Goal: Transaction & Acquisition: Purchase product/service

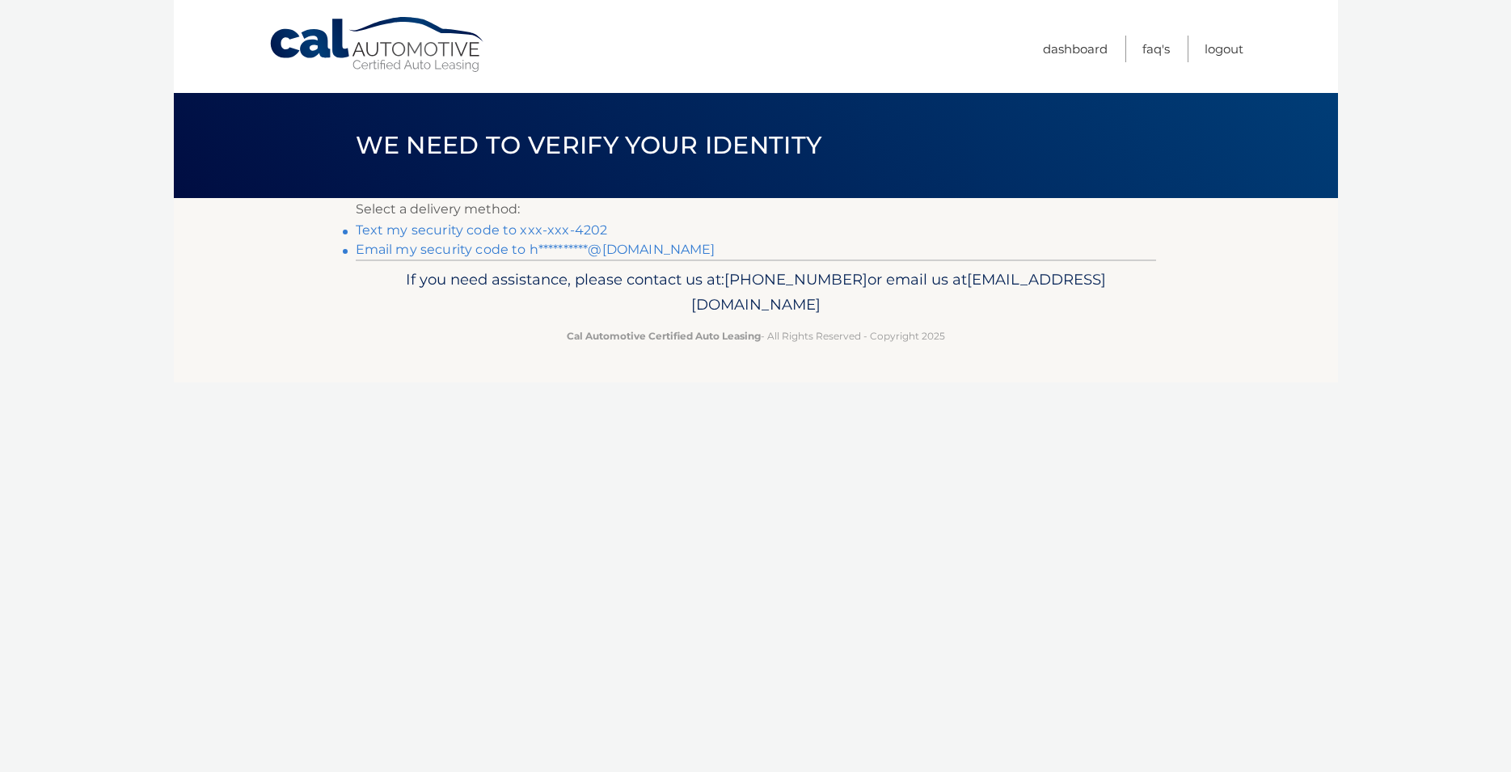
click at [467, 235] on link "Text my security code to xxx-xxx-4202" at bounding box center [482, 229] width 252 height 15
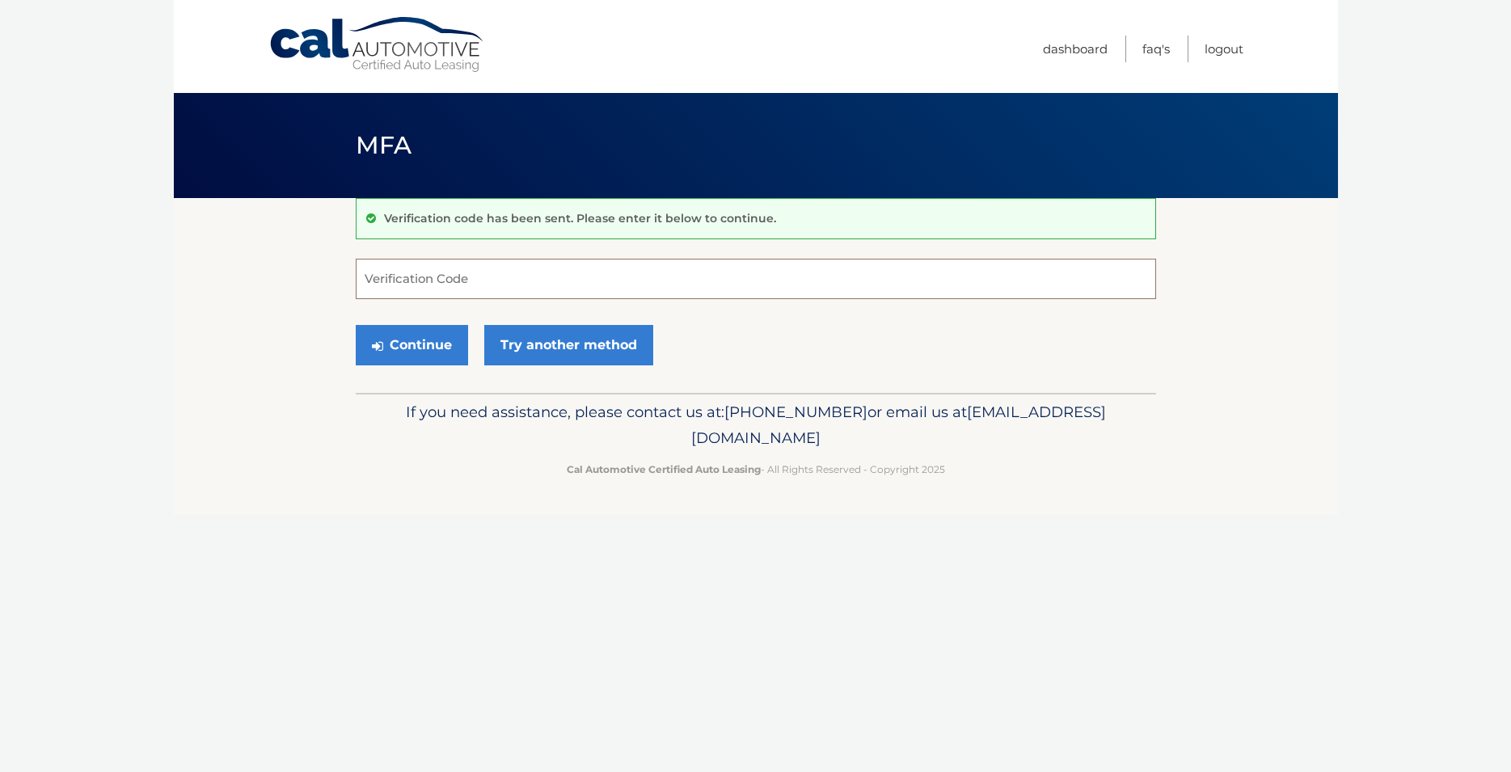
click at [439, 281] on input "Verification Code" at bounding box center [756, 279] width 800 height 40
type input "019437"
click at [389, 344] on button "Continue" at bounding box center [412, 345] width 112 height 40
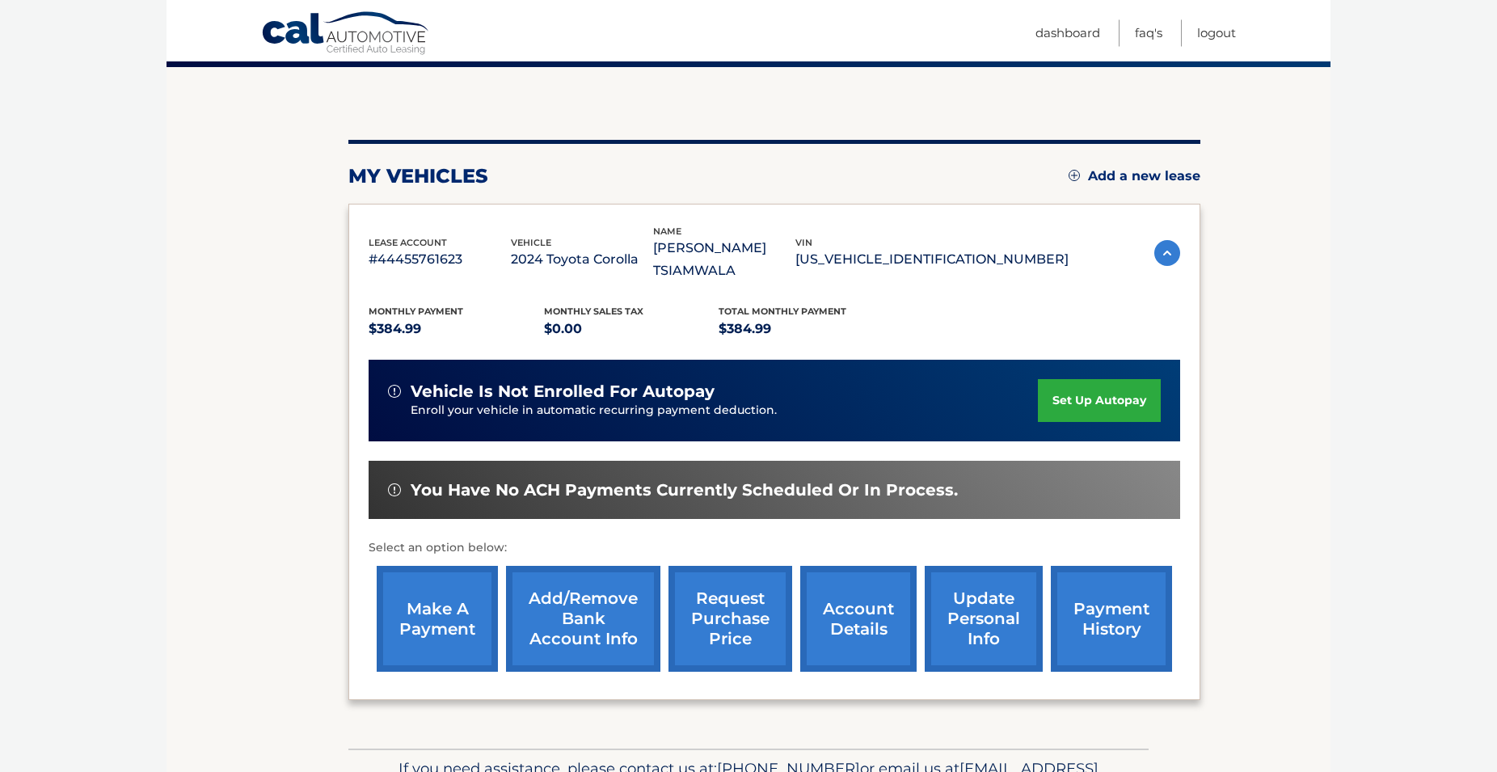
scroll to position [150, 0]
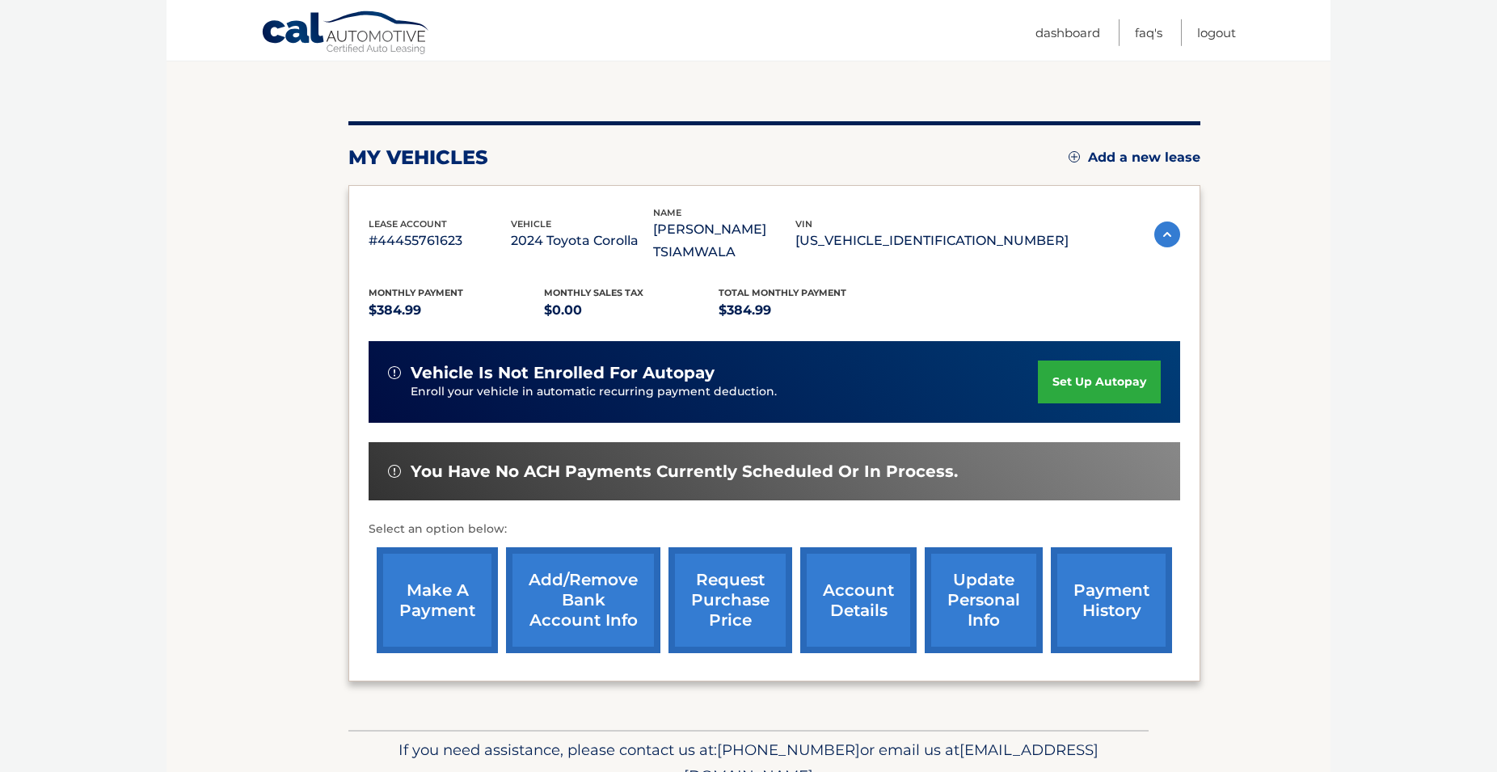
click at [436, 609] on link "make a payment" at bounding box center [437, 600] width 121 height 106
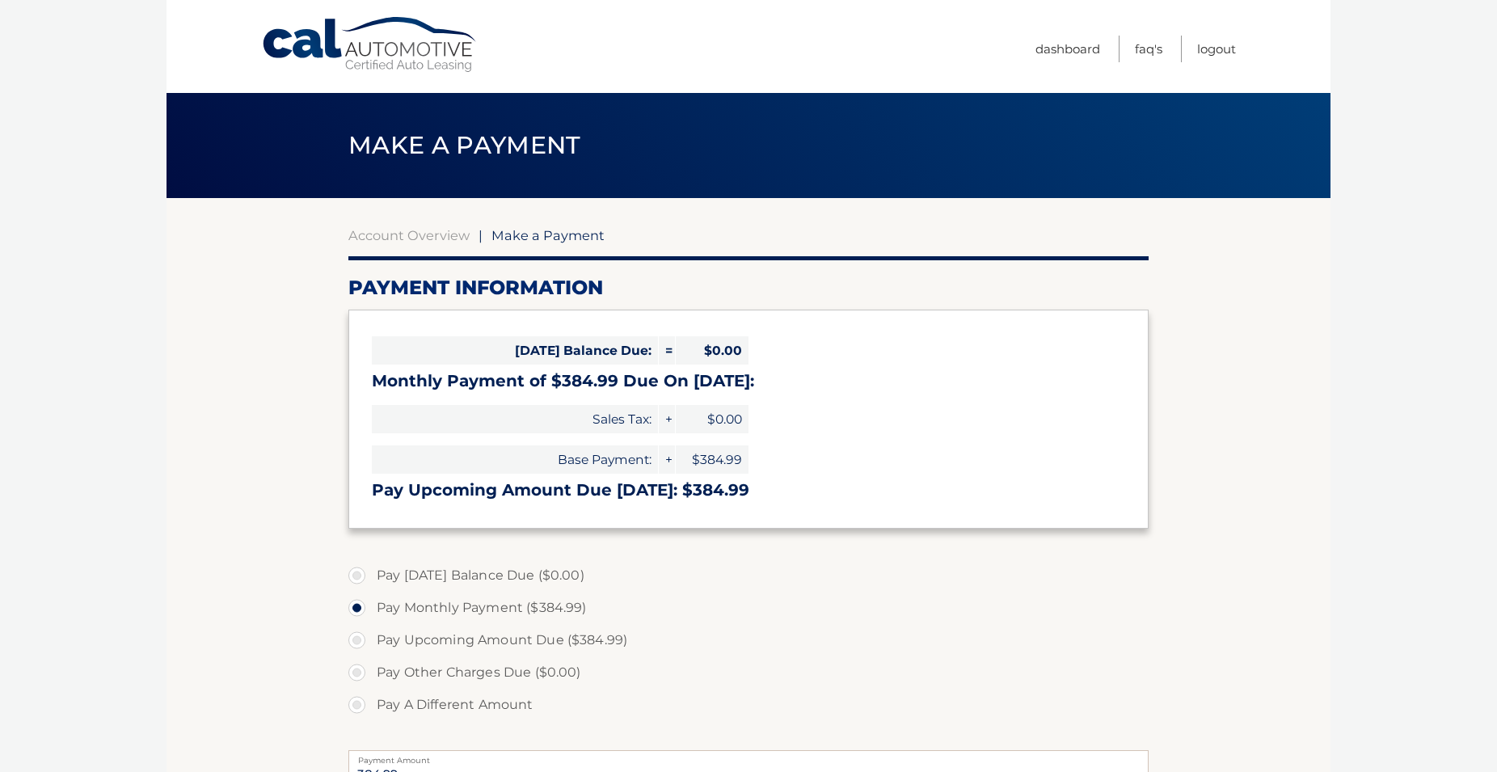
select select "ZjM2MTUyZDAtZmZiNS00Y2Y5LTgzYzItMzU4MzlhZmI0OTQ4"
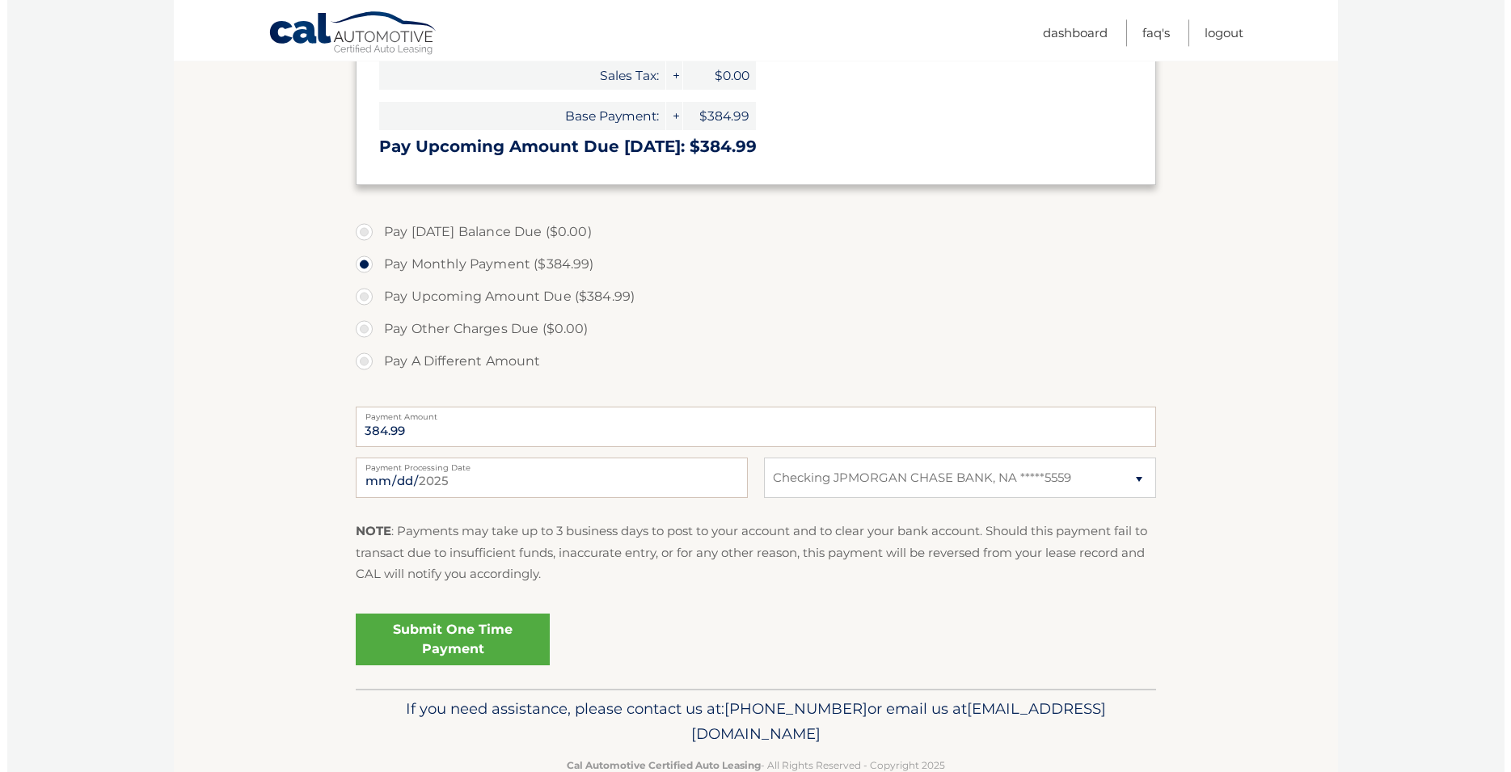
scroll to position [383, 0]
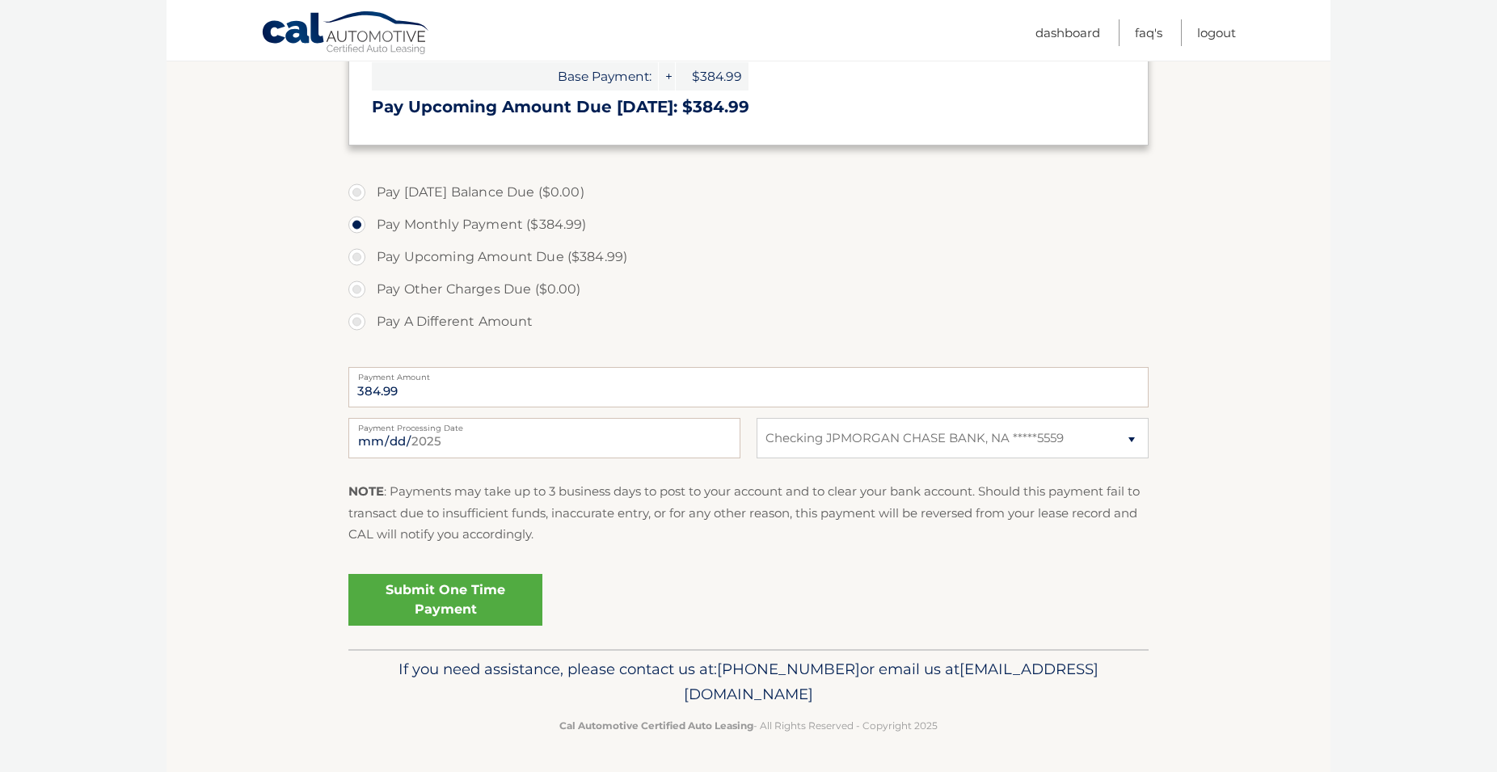
click at [499, 598] on link "Submit One Time Payment" at bounding box center [445, 600] width 194 height 52
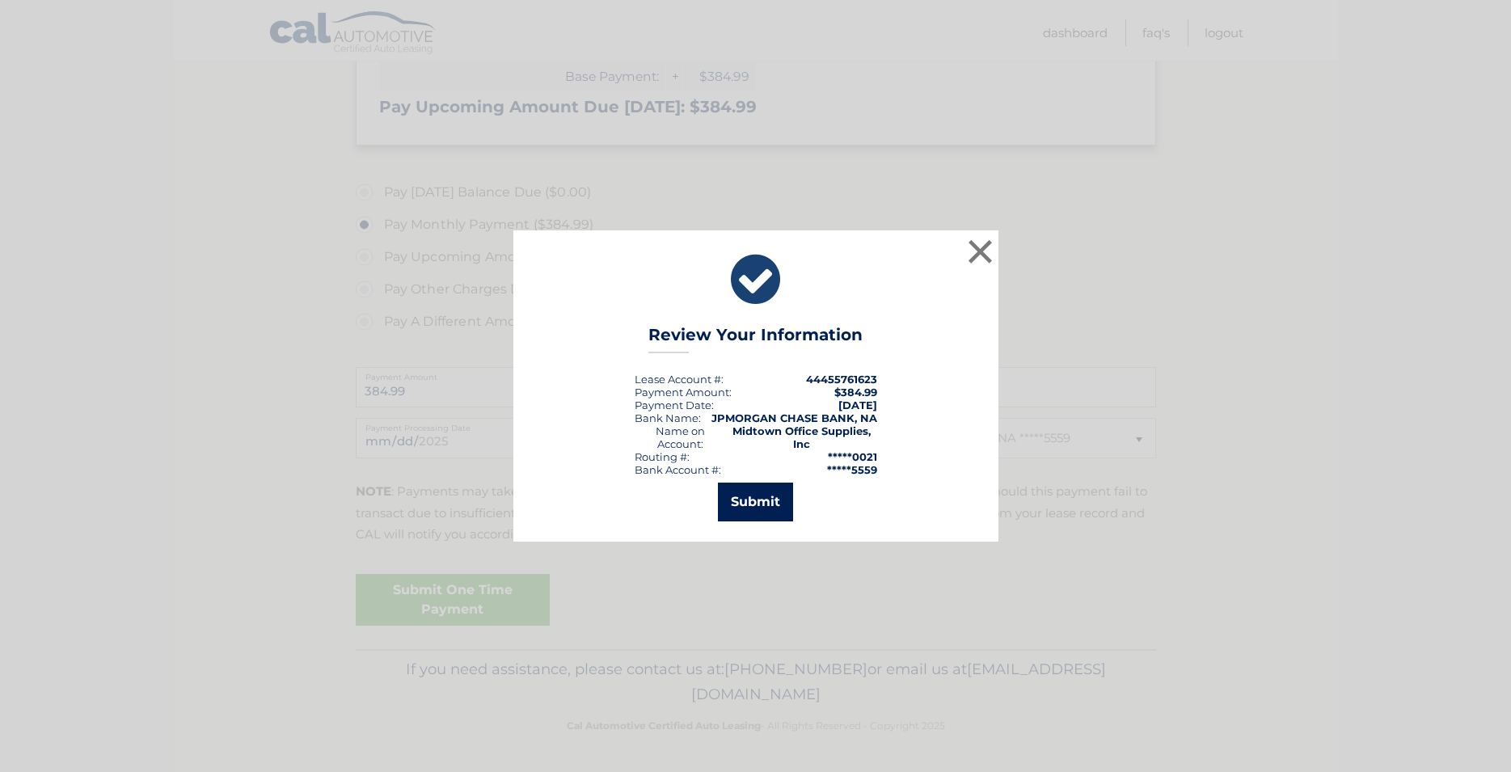
drag, startPoint x: 746, startPoint y: 504, endPoint x: 735, endPoint y: 504, distance: 10.5
click at [746, 504] on button "Submit" at bounding box center [755, 501] width 75 height 39
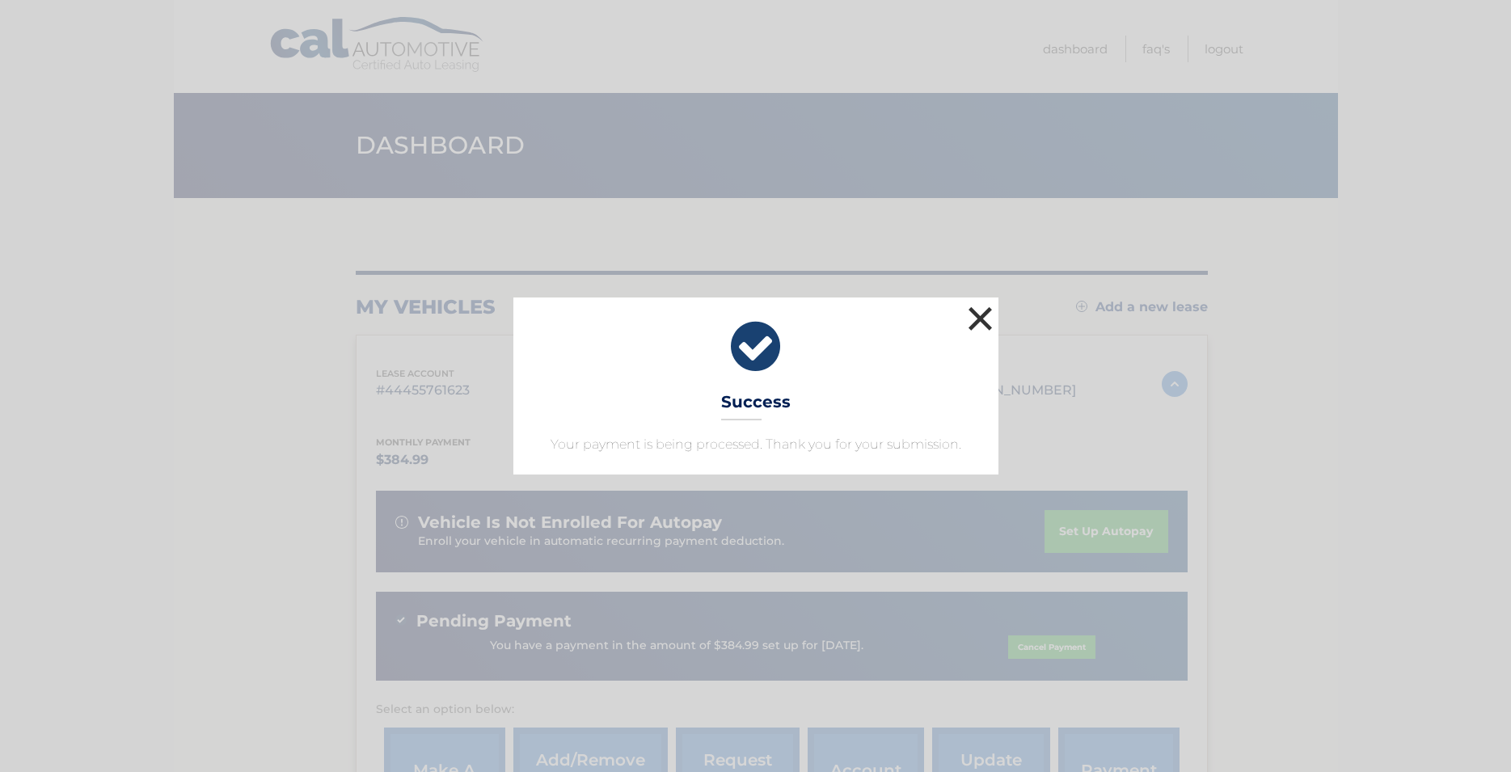
click at [966, 318] on button "×" at bounding box center [980, 318] width 32 height 32
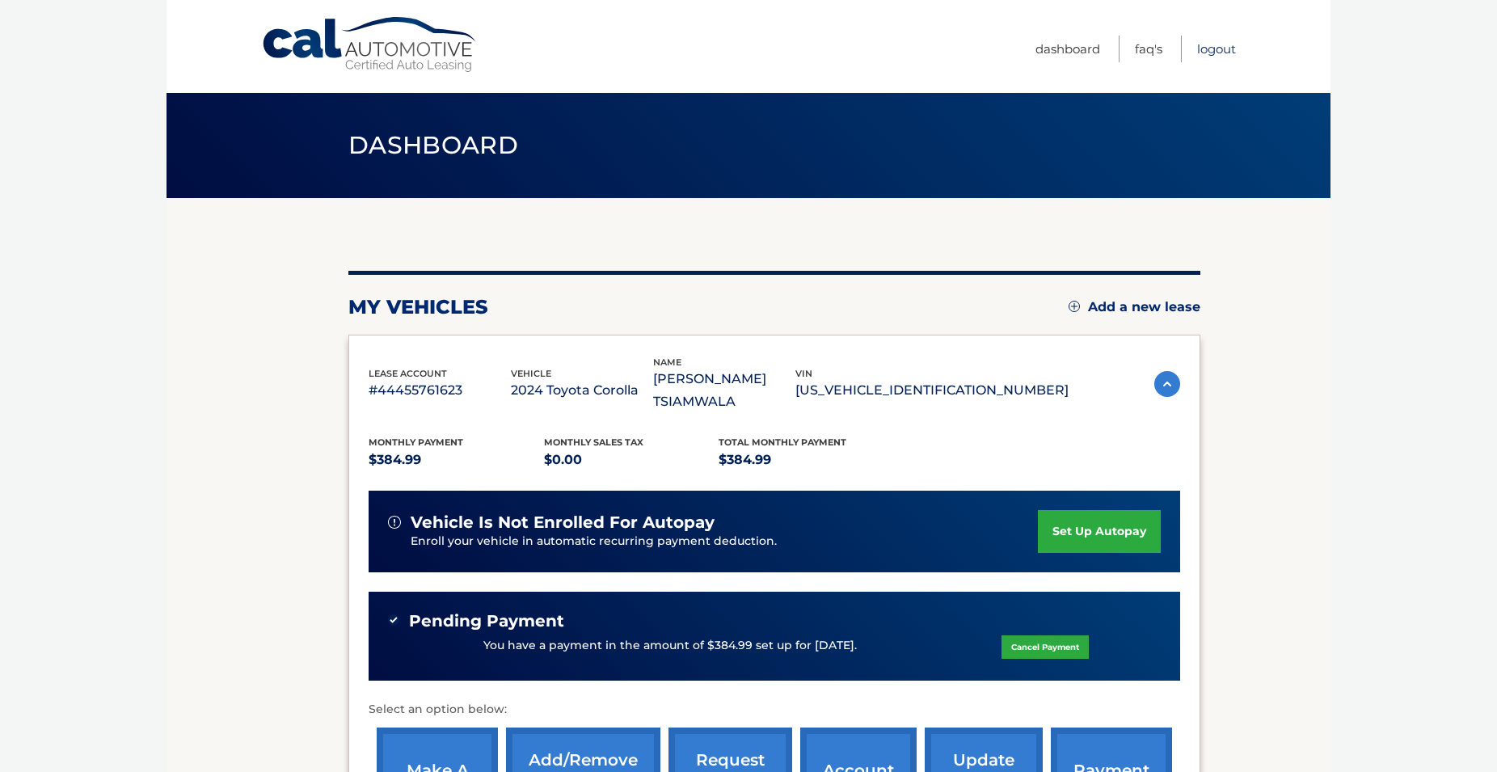
click at [1225, 52] on link "Logout" at bounding box center [1216, 49] width 39 height 27
